Goal: Task Accomplishment & Management: Use online tool/utility

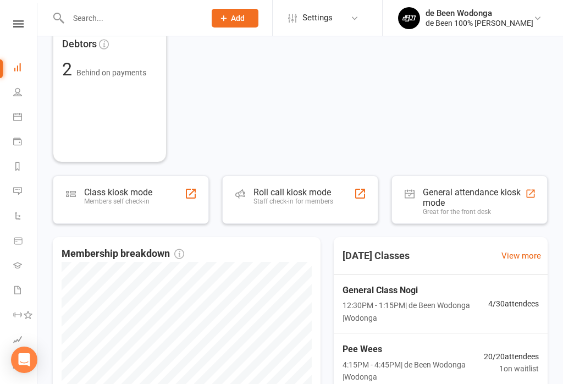
scroll to position [219, 0]
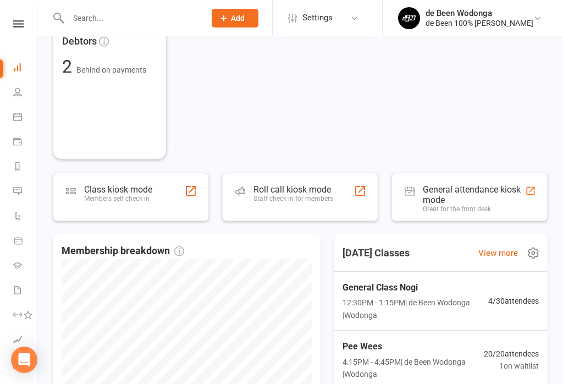
click at [513, 300] on span "4 / 30 attendees" at bounding box center [513, 301] width 51 height 12
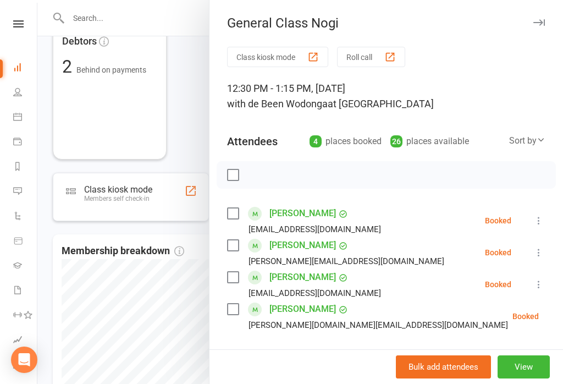
click at [176, 106] on div at bounding box center [299, 192] width 525 height 384
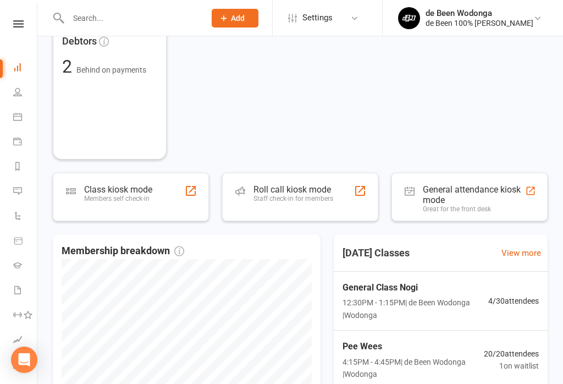
click at [187, 189] on div at bounding box center [190, 190] width 13 height 13
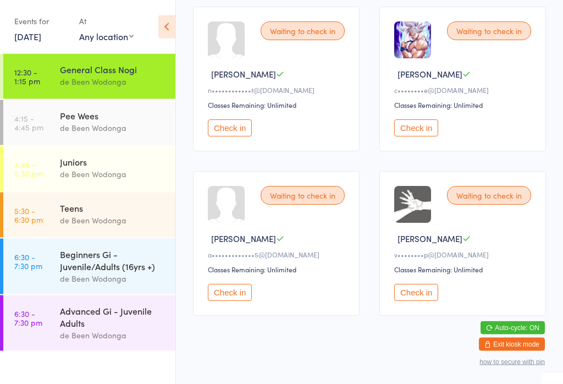
scroll to position [187, 0]
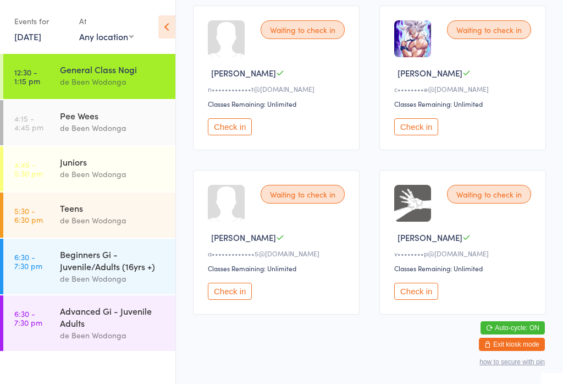
click at [422, 295] on button "Check in" at bounding box center [416, 291] width 44 height 17
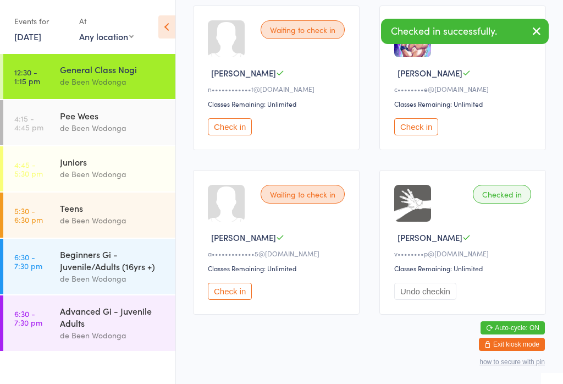
click at [104, 124] on div "de Been Wodonga" at bounding box center [113, 127] width 106 height 13
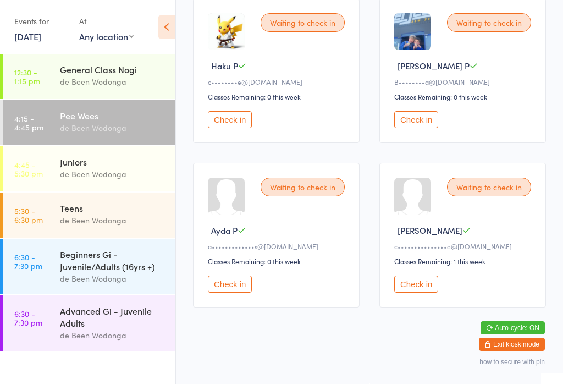
scroll to position [1508, 0]
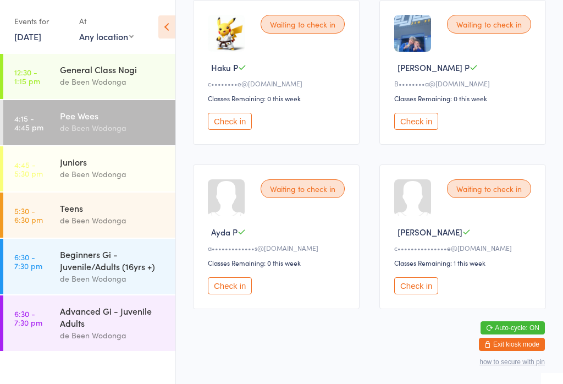
click at [98, 165] on div "Juniors" at bounding box center [113, 162] width 106 height 12
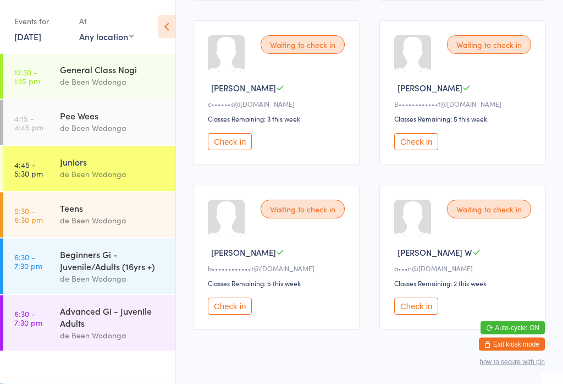
scroll to position [994, 0]
click at [103, 212] on div "Teens" at bounding box center [113, 208] width 106 height 12
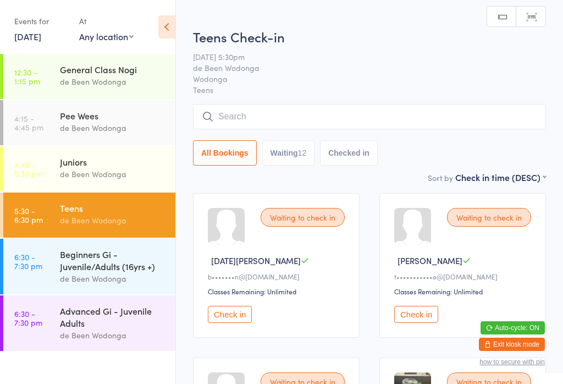
click at [98, 167] on div "Juniors" at bounding box center [113, 162] width 106 height 12
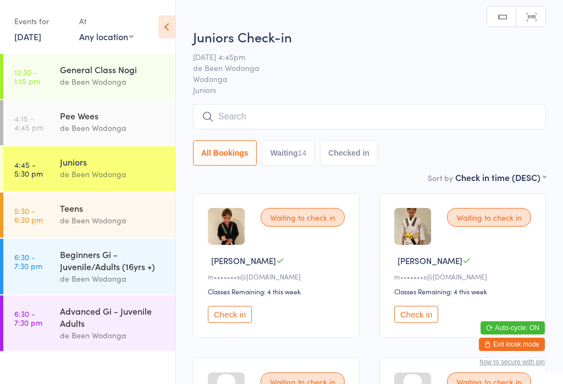
click at [108, 212] on div "Teens" at bounding box center [113, 208] width 106 height 12
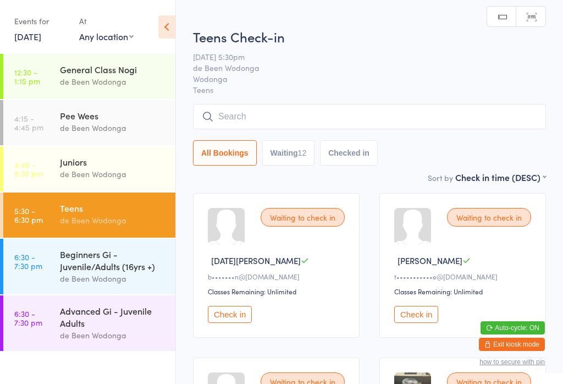
click at [114, 265] on div "Beginners Gi - Juvenile/Adults (16yrs +)" at bounding box center [113, 260] width 106 height 24
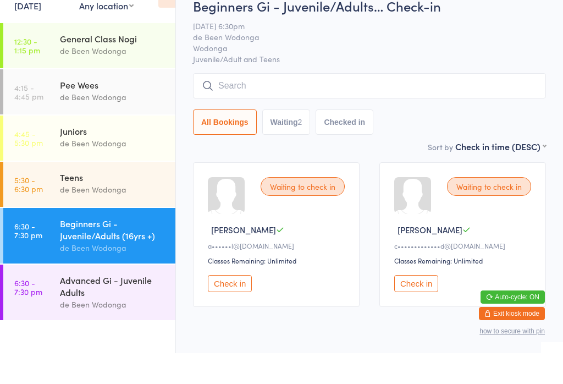
scroll to position [20, 0]
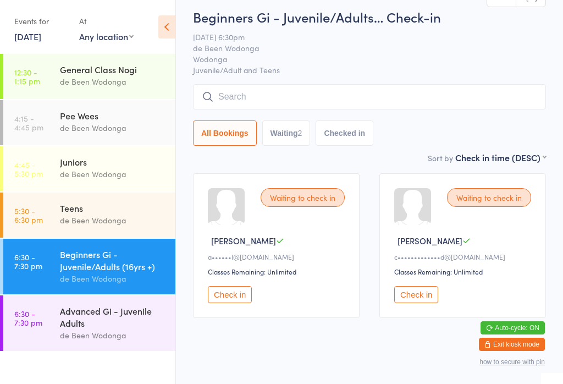
click at [95, 319] on div "Advanced Gi - Juvenile Adults" at bounding box center [113, 317] width 106 height 24
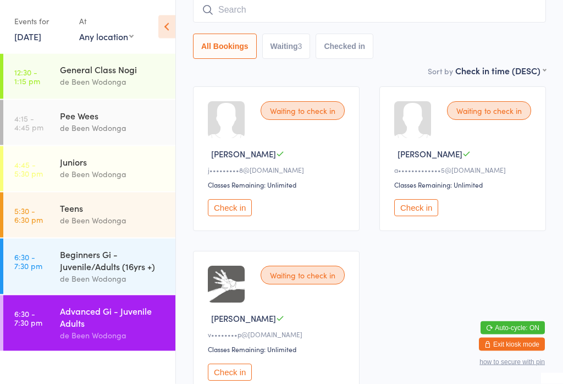
scroll to position [99, 0]
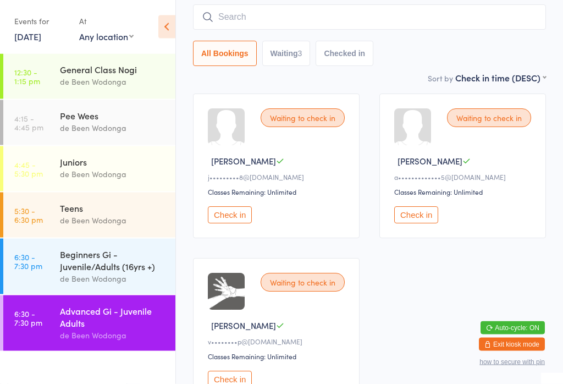
click at [87, 263] on div "Beginners Gi - Juvenile/Adults (16yrs +)" at bounding box center [113, 260] width 106 height 24
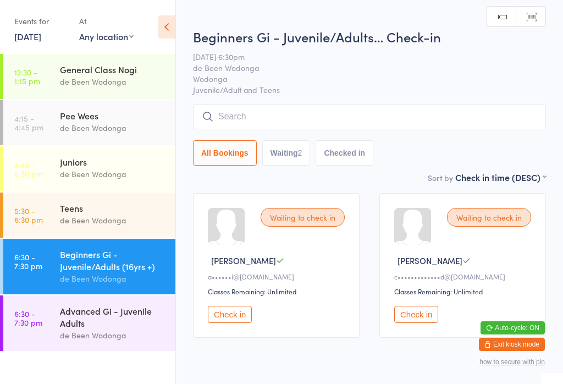
click at [85, 70] on div "General Class Nogi" at bounding box center [113, 69] width 106 height 12
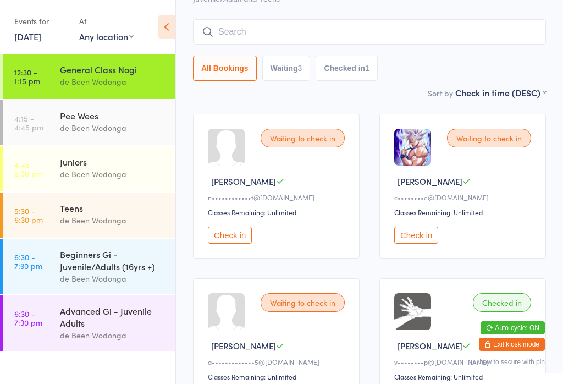
scroll to position [79, 0]
click at [421, 244] on button "Check in" at bounding box center [416, 235] width 44 height 17
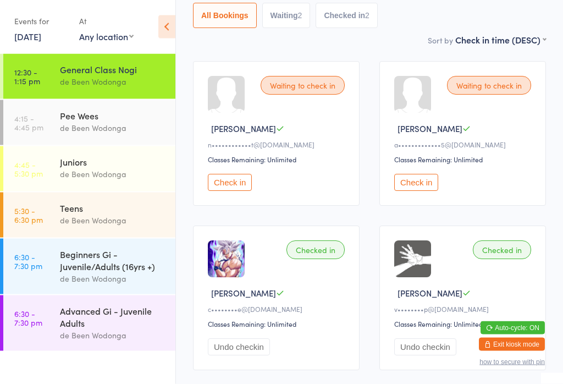
scroll to position [130, 0]
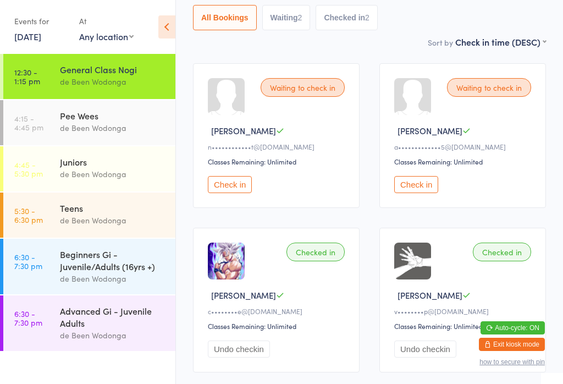
click at [419, 184] on button "Check in" at bounding box center [416, 184] width 44 height 17
click at [247, 186] on button "Check in" at bounding box center [230, 184] width 44 height 17
